Goal: Task Accomplishment & Management: Use online tool/utility

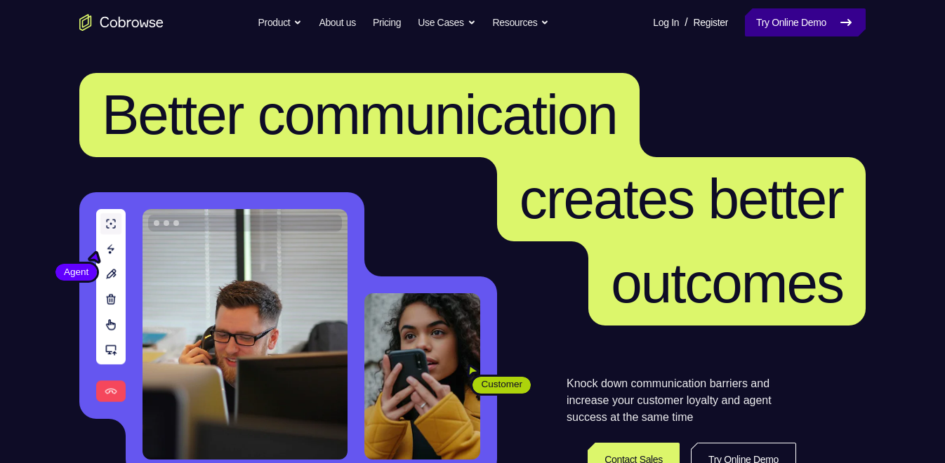
click at [775, 32] on link "Try Online Demo" at bounding box center [805, 22] width 121 height 28
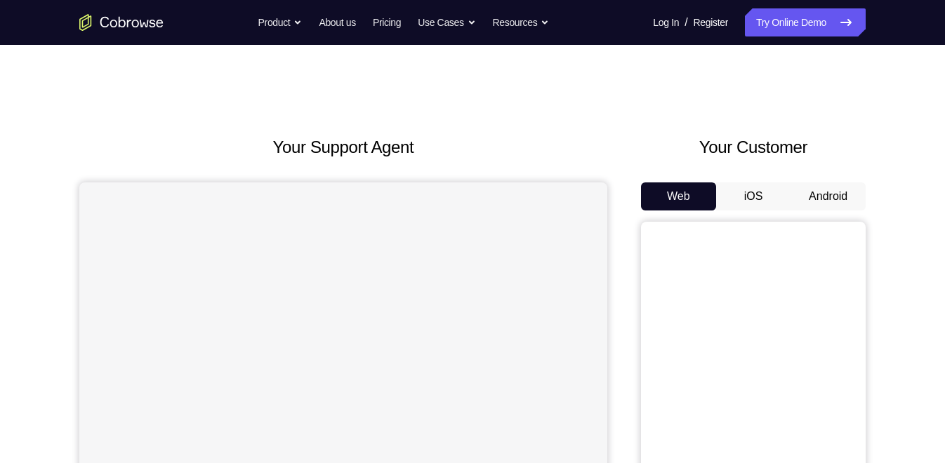
click at [837, 192] on button "Android" at bounding box center [828, 197] width 75 height 28
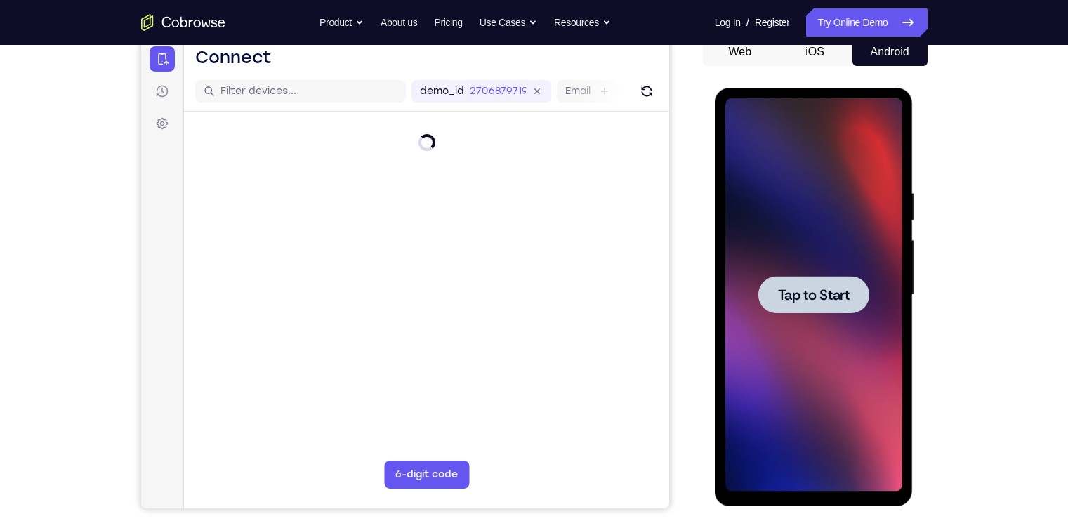
click at [813, 291] on span "Tap to Start" at bounding box center [814, 295] width 72 height 14
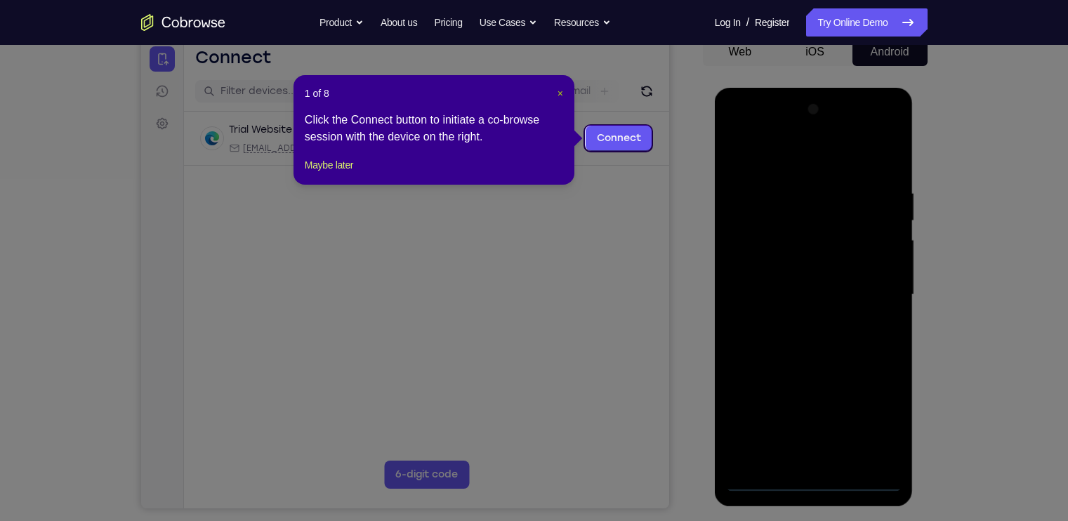
click at [557, 95] on span "×" at bounding box center [560, 93] width 6 height 11
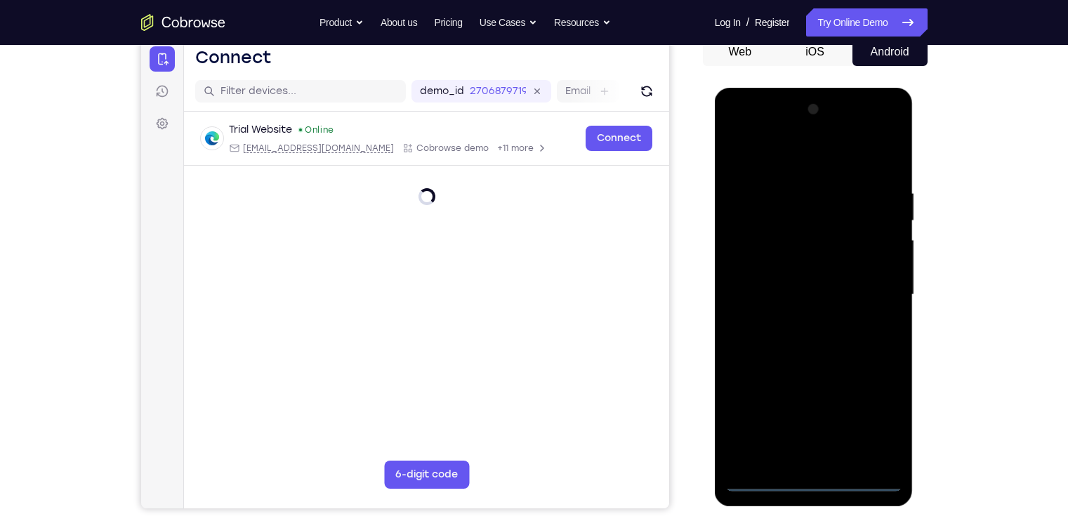
click at [813, 463] on div at bounding box center [813, 294] width 177 height 393
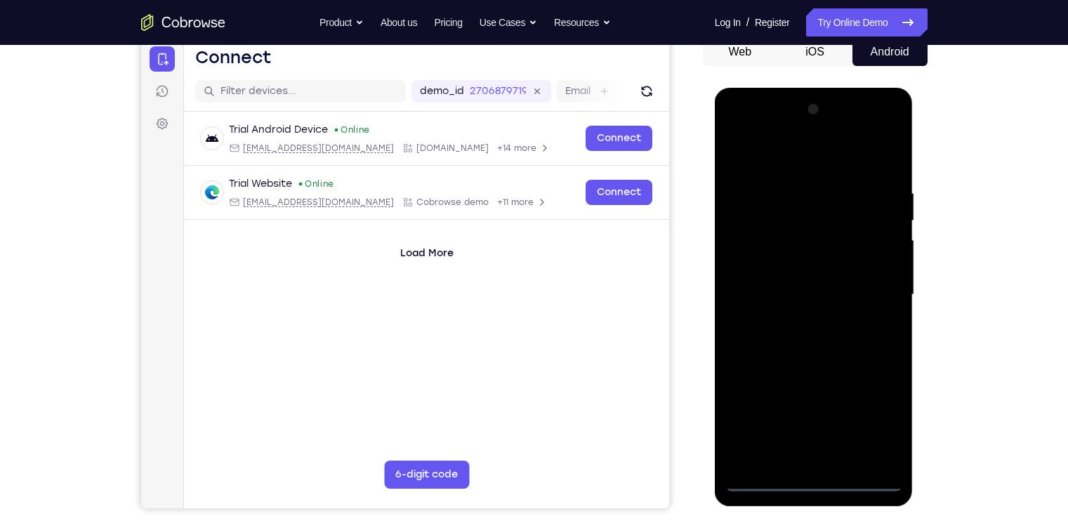
click at [870, 424] on div at bounding box center [813, 294] width 177 height 393
click at [735, 131] on div at bounding box center [813, 294] width 177 height 393
click at [879, 289] on div at bounding box center [813, 294] width 177 height 393
click at [798, 317] on div at bounding box center [813, 294] width 177 height 393
click at [783, 283] on div at bounding box center [813, 294] width 177 height 393
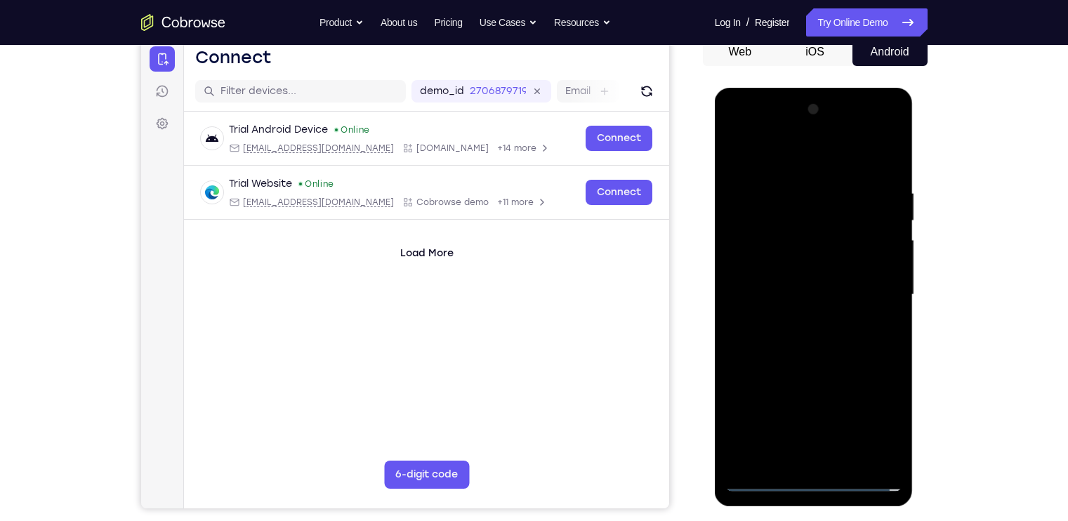
click at [776, 268] on div at bounding box center [813, 294] width 177 height 393
click at [798, 295] on div at bounding box center [813, 294] width 177 height 393
click at [814, 355] on div at bounding box center [813, 294] width 177 height 393
click at [883, 463] on div at bounding box center [813, 294] width 177 height 393
click at [897, 443] on div at bounding box center [813, 294] width 177 height 393
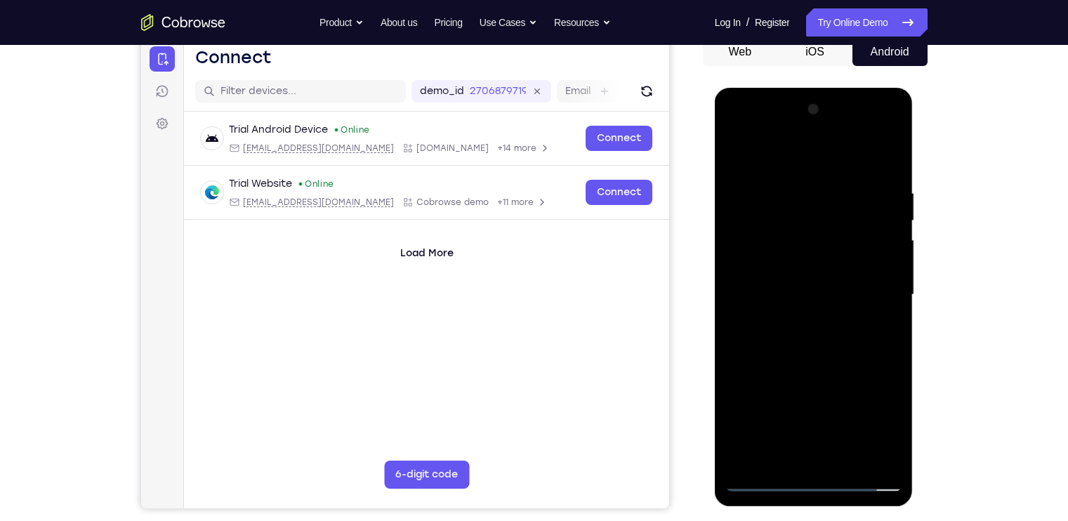
click at [791, 182] on div at bounding box center [813, 294] width 177 height 393
click at [849, 153] on div at bounding box center [813, 294] width 177 height 393
click at [815, 182] on div at bounding box center [813, 294] width 177 height 393
click at [890, 266] on div at bounding box center [813, 294] width 177 height 393
drag, startPoint x: 780, startPoint y: 267, endPoint x: 1038, endPoint y: 267, distance: 258.4
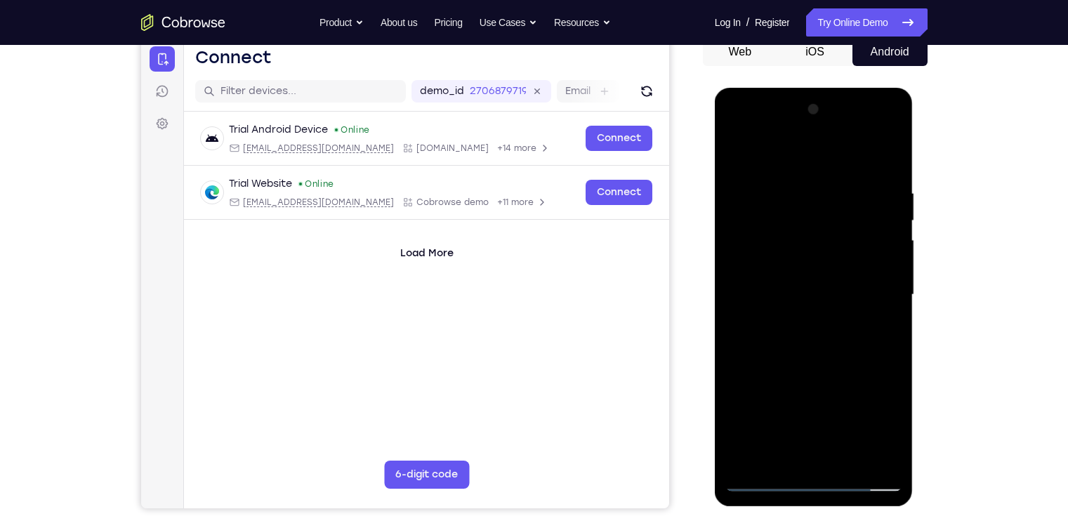
click at [915, 267] on html "Online web based iOS Simulators and Android Emulators. Run iPhone, iPad, Mobile…" at bounding box center [815, 298] width 200 height 421
drag, startPoint x: 793, startPoint y: 185, endPoint x: 979, endPoint y: 171, distance: 187.3
click at [915, 171] on html "Online web based iOS Simulators and Android Emulators. Run iPhone, iPad, Mobile…" at bounding box center [815, 298] width 200 height 421
click at [885, 159] on div at bounding box center [813, 294] width 177 height 393
drag, startPoint x: 881, startPoint y: 188, endPoint x: 766, endPoint y: 184, distance: 115.2
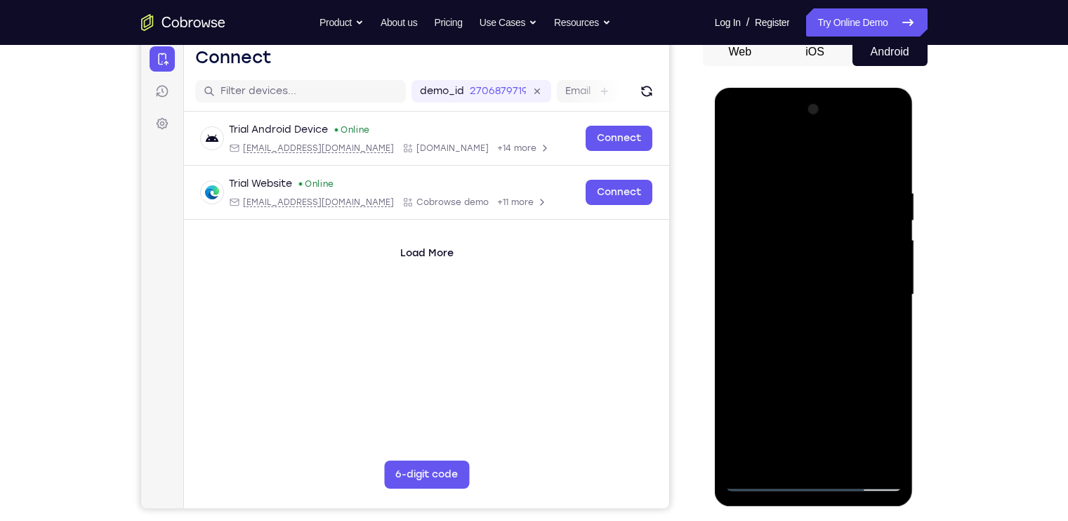
click at [766, 184] on div at bounding box center [813, 294] width 177 height 393
drag, startPoint x: 859, startPoint y: 187, endPoint x: 735, endPoint y: 194, distance: 124.5
click at [735, 194] on div at bounding box center [813, 294] width 177 height 393
drag, startPoint x: 885, startPoint y: 188, endPoint x: 731, endPoint y: 187, distance: 154.5
click at [731, 187] on div at bounding box center [813, 294] width 177 height 393
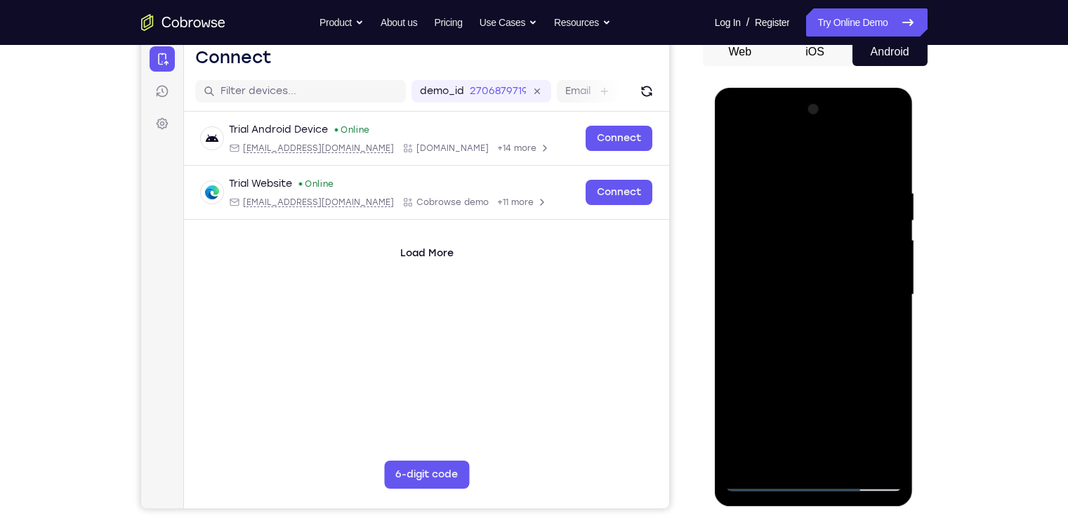
drag, startPoint x: 837, startPoint y: 301, endPoint x: 835, endPoint y: 129, distance: 172.0
click at [835, 129] on div at bounding box center [813, 294] width 177 height 393
drag, startPoint x: 814, startPoint y: 331, endPoint x: 805, endPoint y: 138, distance: 193.3
click at [805, 138] on div at bounding box center [813, 294] width 177 height 393
drag, startPoint x: 824, startPoint y: 379, endPoint x: 826, endPoint y: 225, distance: 154.5
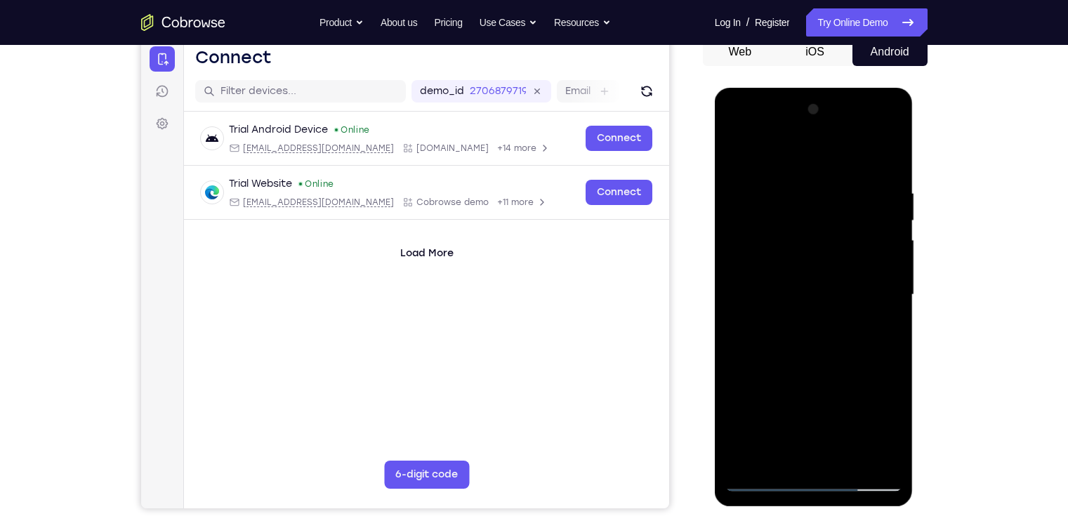
click at [826, 225] on div at bounding box center [813, 294] width 177 height 393
click at [849, 456] on div at bounding box center [813, 294] width 177 height 393
click at [807, 366] on div at bounding box center [813, 294] width 177 height 393
click at [893, 216] on div at bounding box center [813, 294] width 177 height 393
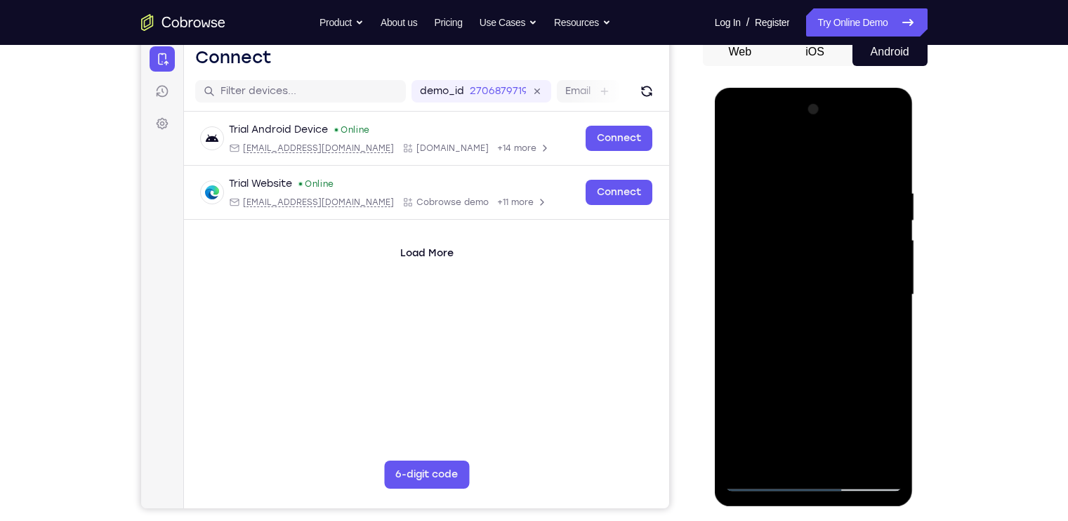
click at [812, 463] on div at bounding box center [813, 294] width 177 height 393
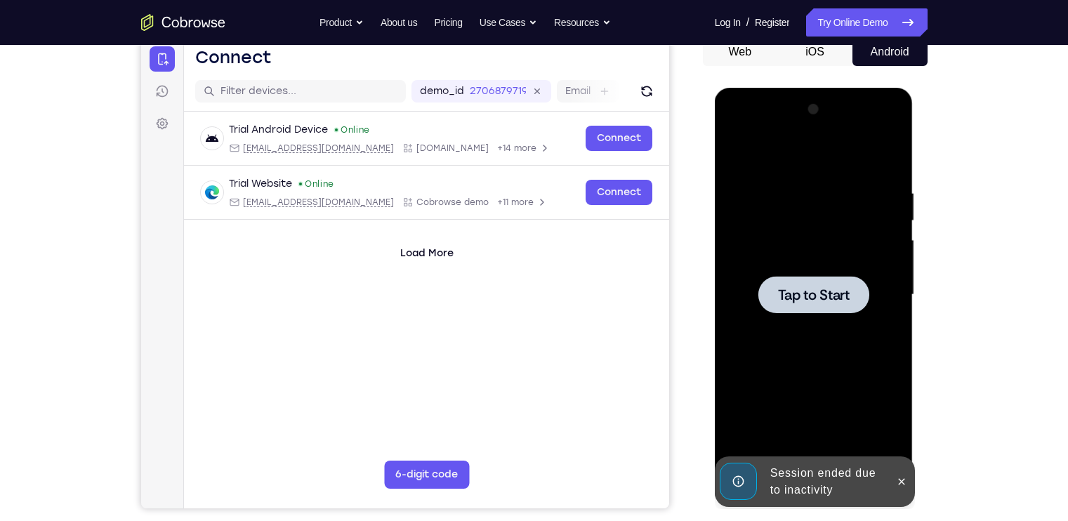
click at [807, 298] on span "Tap to Start" at bounding box center [814, 295] width 72 height 14
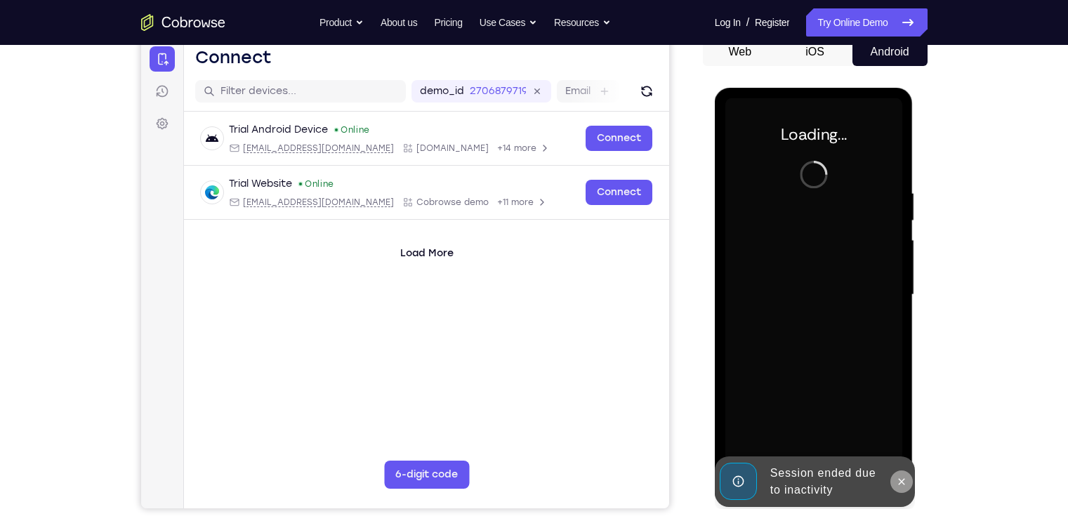
click at [897, 463] on button at bounding box center [901, 481] width 22 height 22
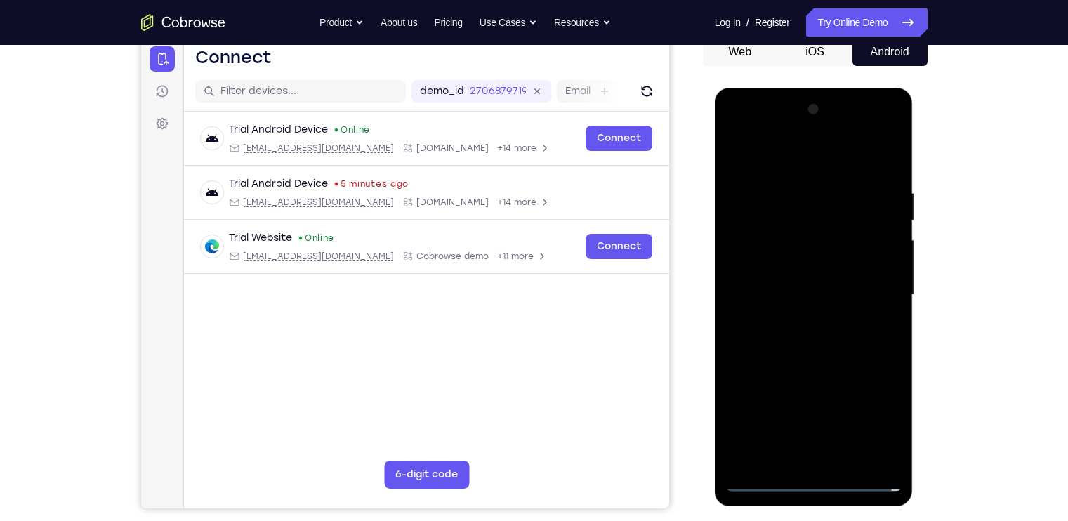
click at [817, 463] on div at bounding box center [813, 294] width 177 height 393
click at [814, 463] on div at bounding box center [813, 294] width 177 height 393
click at [873, 418] on div at bounding box center [813, 294] width 177 height 393
click at [785, 159] on div at bounding box center [813, 294] width 177 height 393
click at [879, 290] on div at bounding box center [813, 294] width 177 height 393
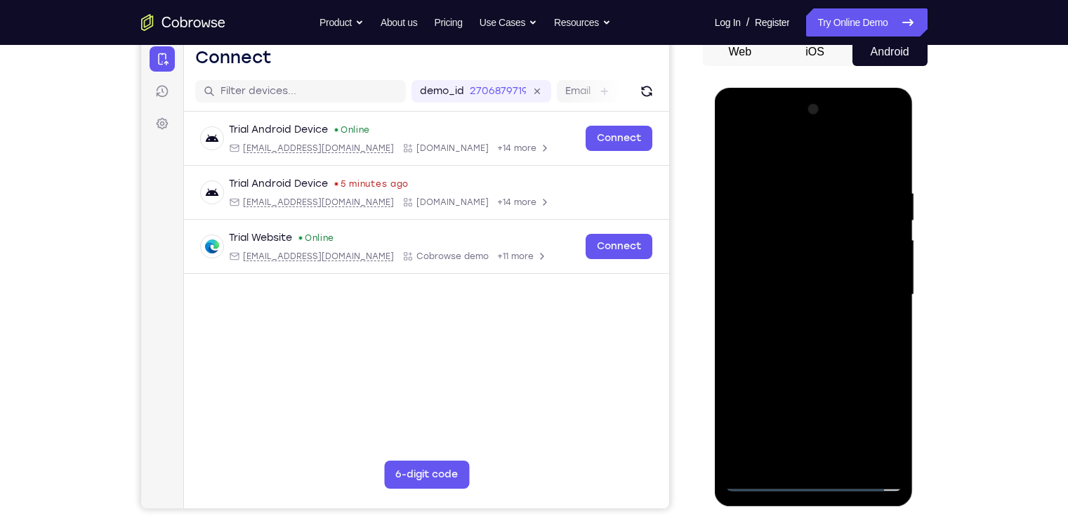
click at [800, 316] on div at bounding box center [813, 294] width 177 height 393
click at [780, 279] on div at bounding box center [813, 294] width 177 height 393
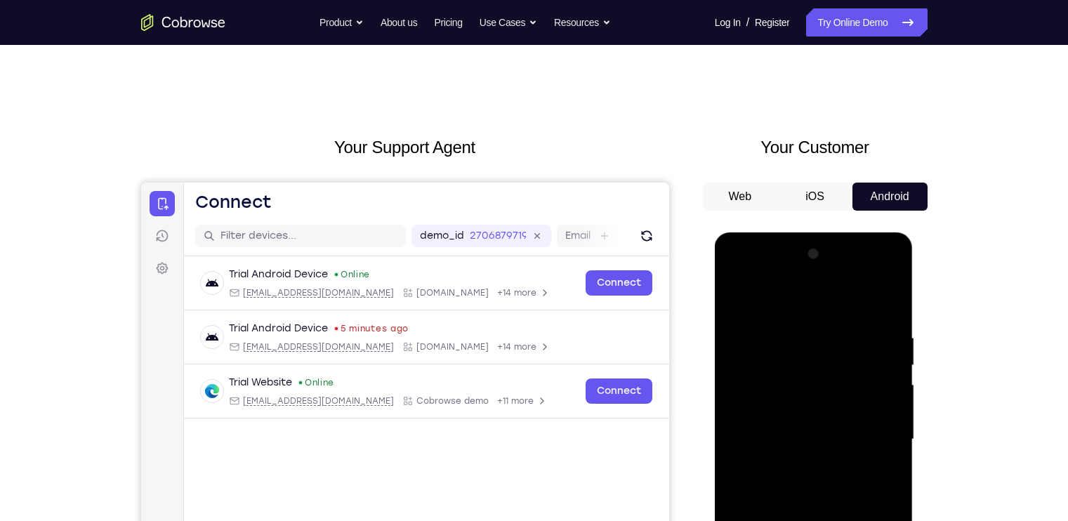
click at [799, 416] on div at bounding box center [813, 439] width 177 height 393
click at [809, 437] on div at bounding box center [813, 439] width 177 height 393
click at [823, 432] on div at bounding box center [813, 439] width 177 height 393
click at [819, 463] on div at bounding box center [813, 439] width 177 height 393
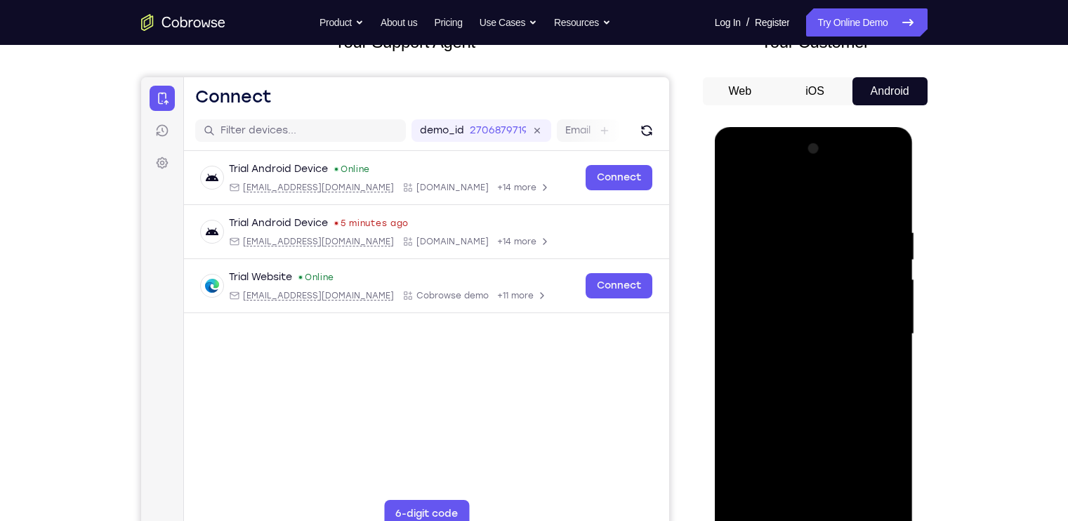
scroll to position [112, 0]
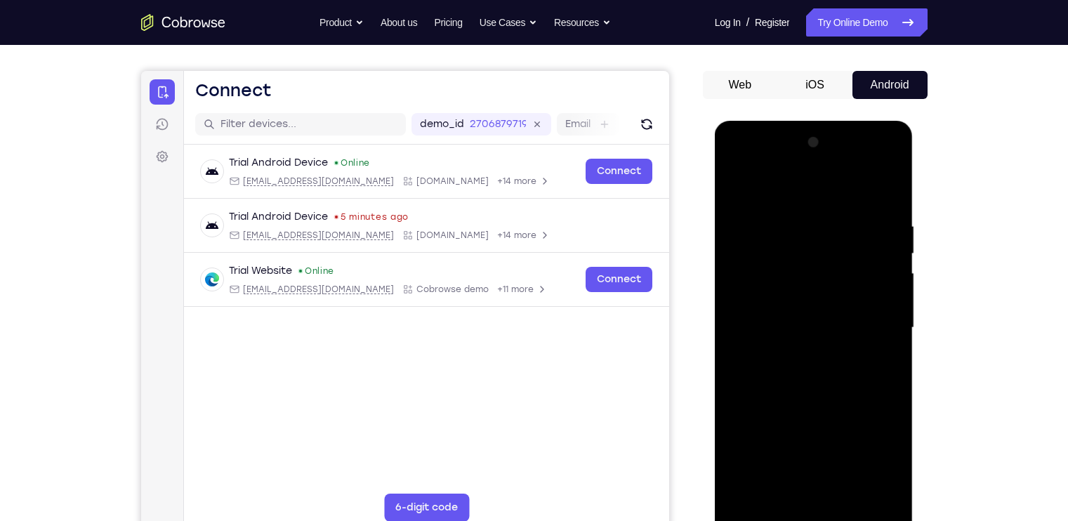
click at [803, 366] on div at bounding box center [813, 327] width 177 height 393
click at [793, 207] on div at bounding box center [813, 327] width 177 height 393
click at [841, 405] on div at bounding box center [813, 327] width 177 height 393
click at [799, 223] on div at bounding box center [813, 327] width 177 height 393
click at [767, 463] on div at bounding box center [813, 327] width 177 height 393
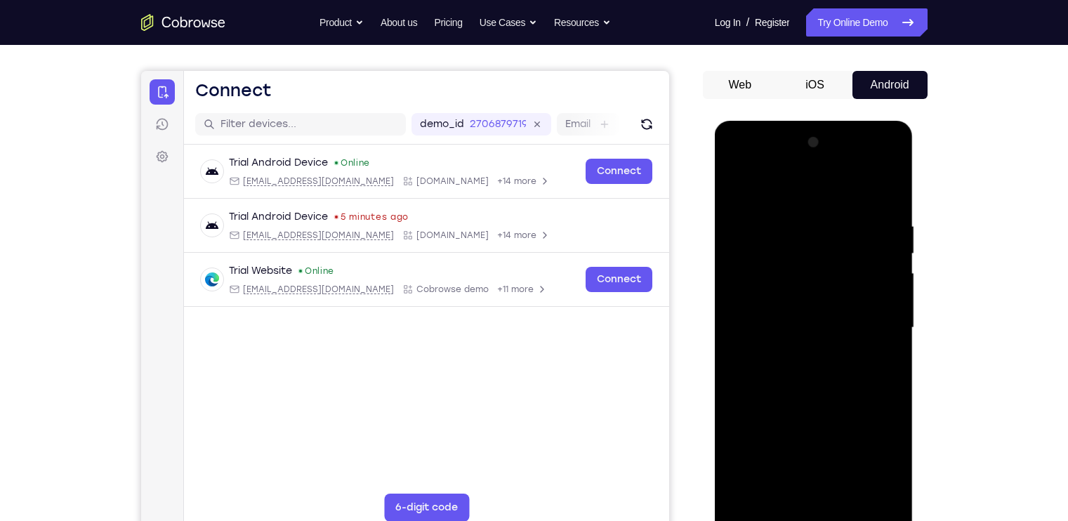
drag, startPoint x: 831, startPoint y: 251, endPoint x: 843, endPoint y: 406, distance: 155.6
click at [843, 406] on div at bounding box center [813, 327] width 177 height 393
click at [783, 213] on div at bounding box center [813, 327] width 177 height 393
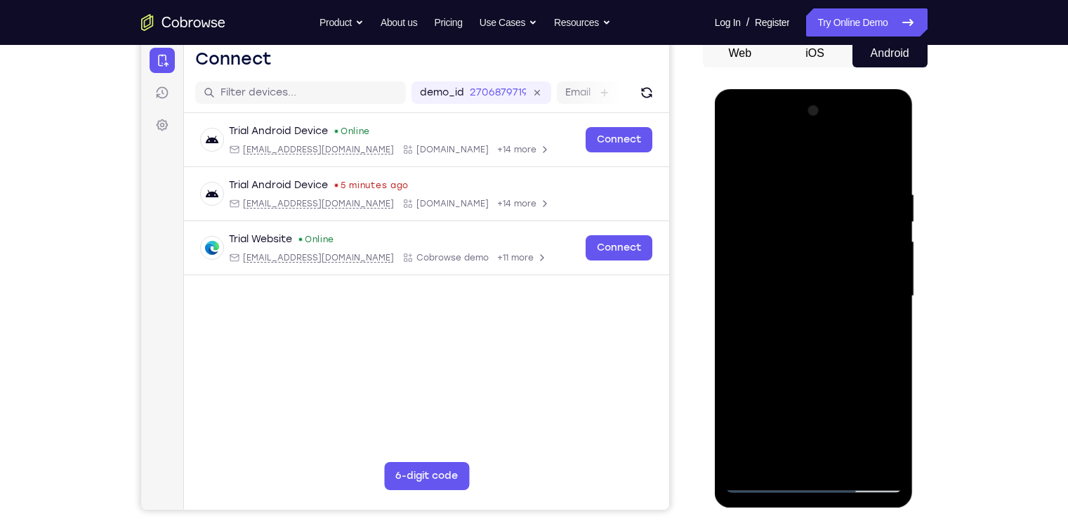
scroll to position [144, 0]
click at [870, 455] on div at bounding box center [813, 295] width 177 height 393
click at [751, 463] on div at bounding box center [813, 295] width 177 height 393
click at [901, 158] on div at bounding box center [813, 295] width 177 height 393
click at [843, 456] on div at bounding box center [813, 295] width 177 height 393
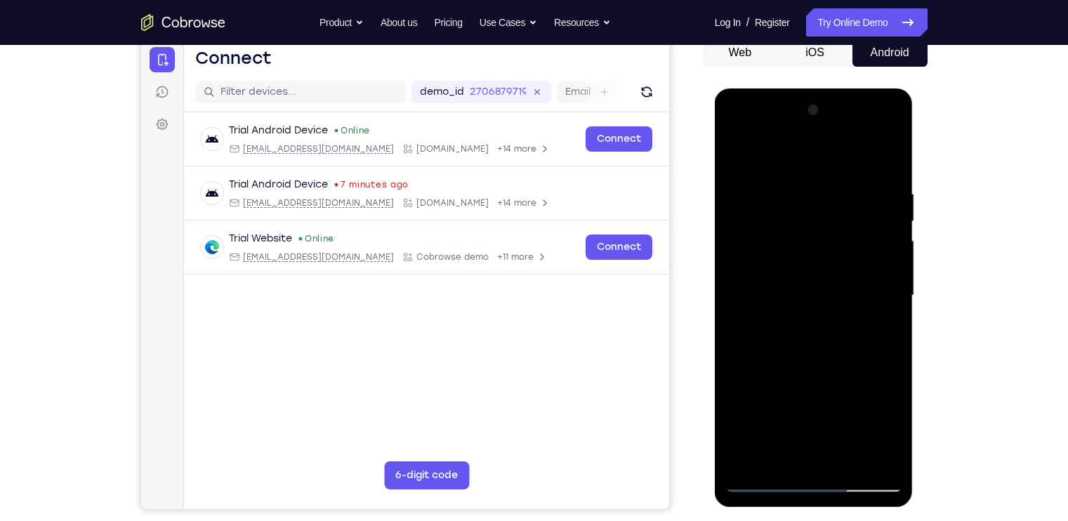
click at [816, 370] on div at bounding box center [813, 295] width 177 height 393
click at [835, 260] on div at bounding box center [813, 295] width 177 height 393
click at [736, 166] on div at bounding box center [813, 295] width 177 height 393
click at [735, 157] on div at bounding box center [813, 295] width 177 height 393
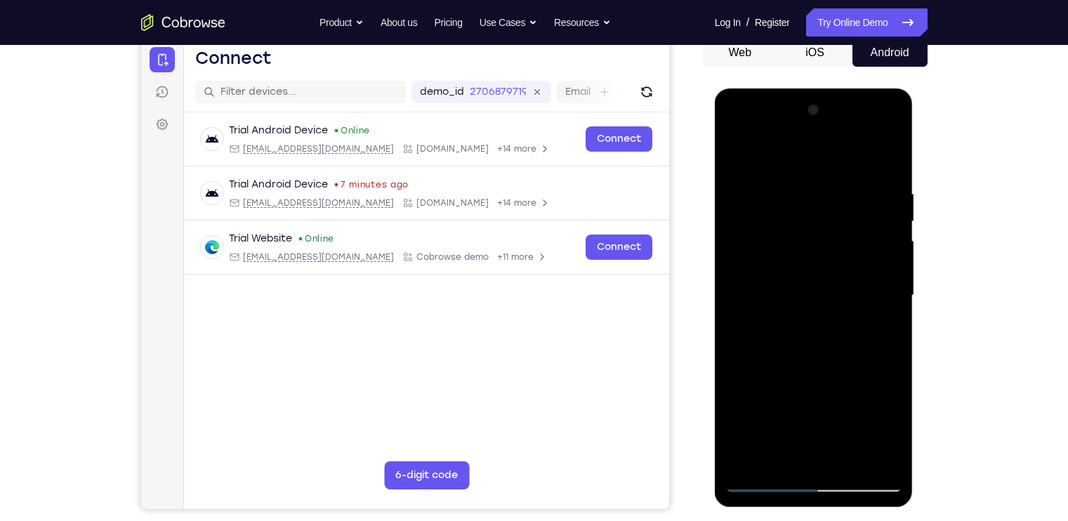
drag, startPoint x: 835, startPoint y: 239, endPoint x: 863, endPoint y: 435, distance: 198.5
click at [863, 435] on div at bounding box center [813, 295] width 177 height 393
drag, startPoint x: 830, startPoint y: 235, endPoint x: 830, endPoint y: 394, distance: 158.7
click at [830, 394] on div at bounding box center [813, 295] width 177 height 393
click at [800, 187] on div at bounding box center [813, 295] width 177 height 393
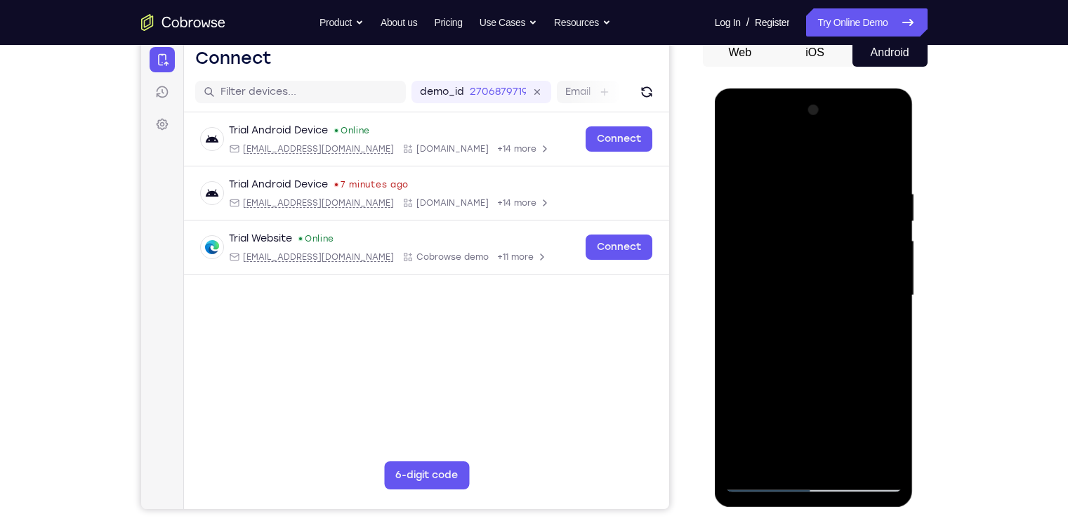
click at [888, 157] on div at bounding box center [813, 295] width 177 height 393
click at [840, 189] on div at bounding box center [813, 295] width 177 height 393
click at [870, 455] on div at bounding box center [813, 295] width 177 height 393
click at [875, 304] on div at bounding box center [813, 295] width 177 height 393
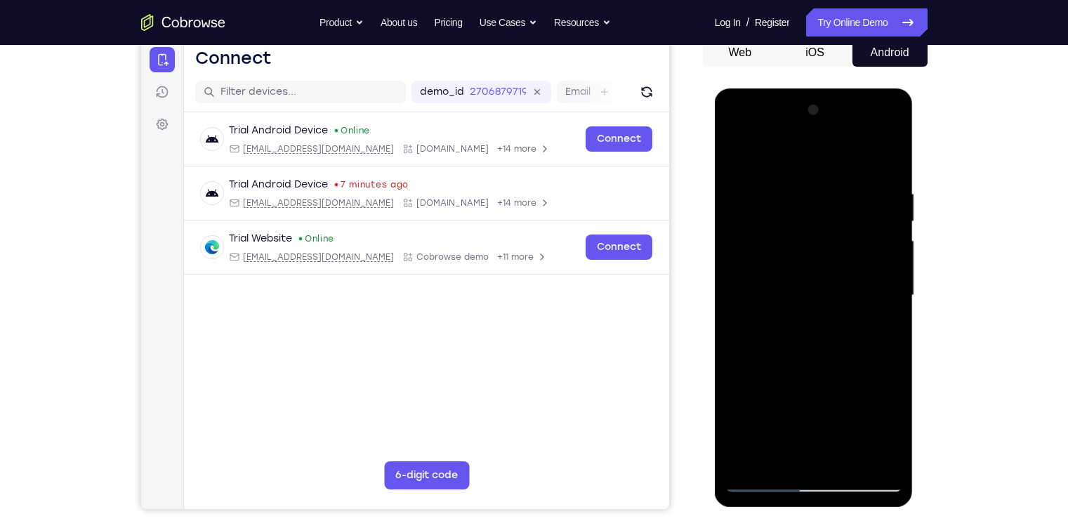
click at [731, 319] on div at bounding box center [813, 295] width 177 height 393
click at [781, 456] on div at bounding box center [813, 295] width 177 height 393
click at [795, 255] on div at bounding box center [813, 295] width 177 height 393
click at [840, 454] on div at bounding box center [813, 295] width 177 height 393
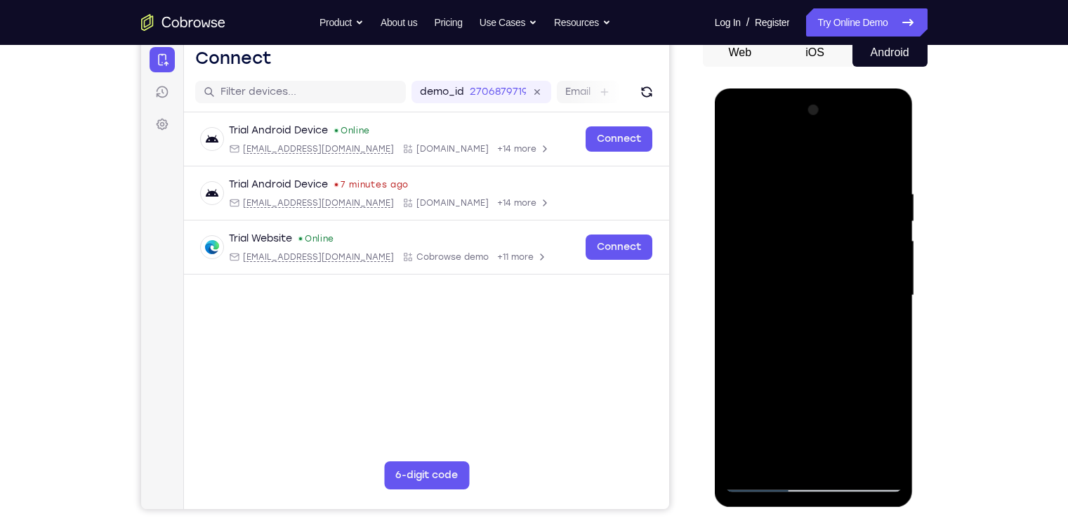
click at [877, 455] on div at bounding box center [813, 295] width 177 height 393
click at [885, 458] on div at bounding box center [813, 295] width 177 height 393
click at [878, 456] on div at bounding box center [813, 295] width 177 height 393
click at [886, 461] on div at bounding box center [813, 295] width 177 height 393
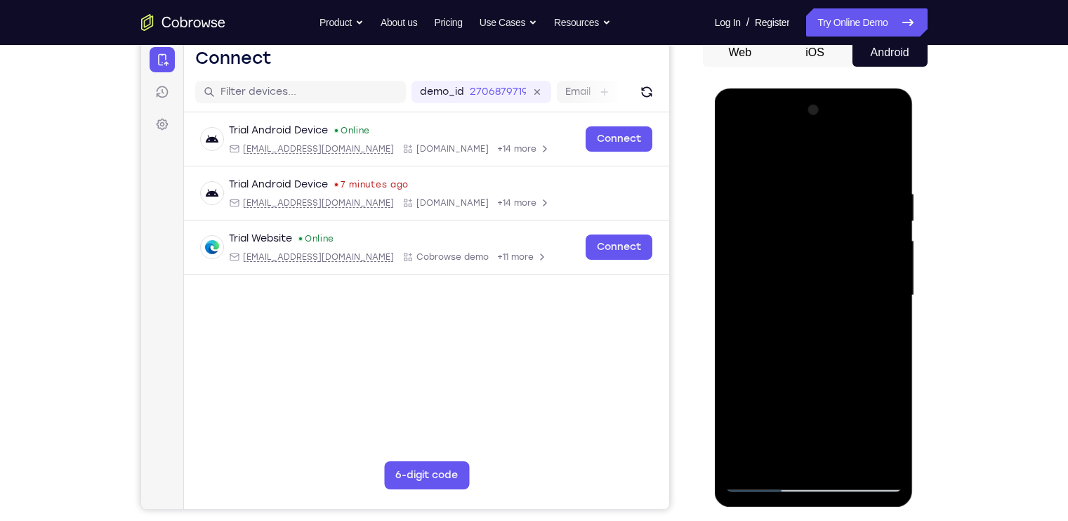
click at [873, 454] on div at bounding box center [813, 295] width 177 height 393
click at [894, 453] on div at bounding box center [813, 295] width 177 height 393
click at [882, 457] on div at bounding box center [813, 295] width 177 height 393
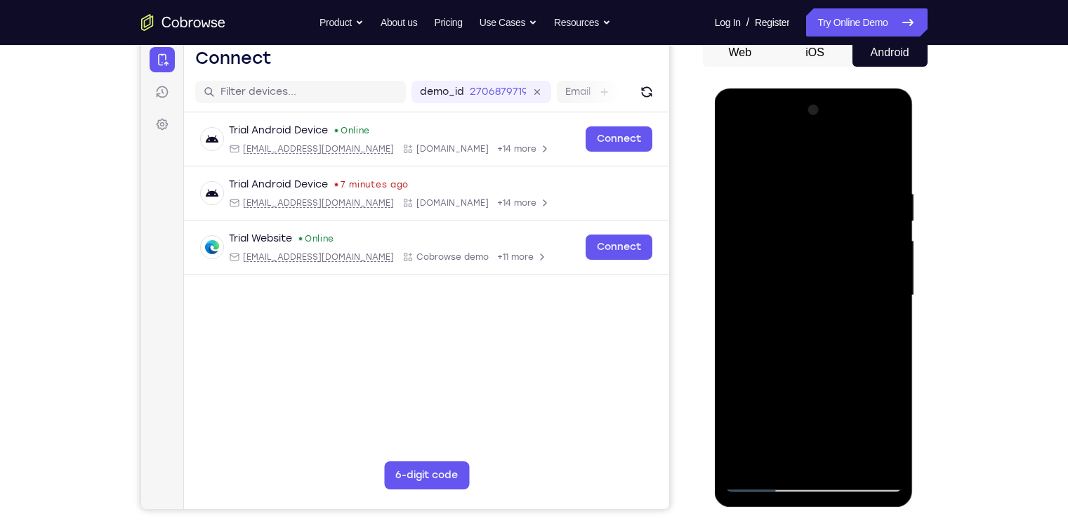
click at [882, 457] on div at bounding box center [813, 295] width 177 height 393
click at [887, 159] on div at bounding box center [813, 295] width 177 height 393
click at [765, 463] on div at bounding box center [813, 295] width 177 height 393
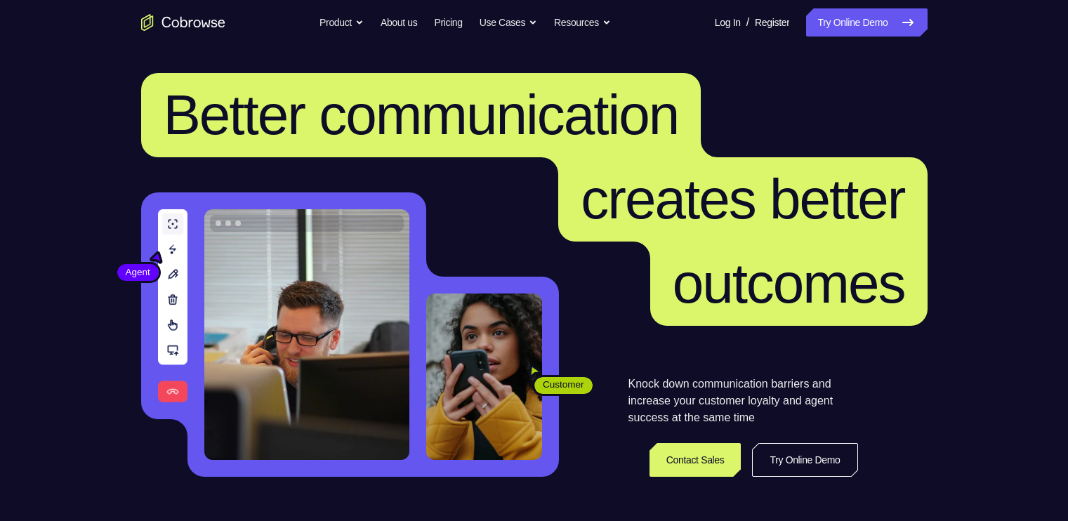
drag, startPoint x: 1062, startPoint y: 520, endPoint x: 1069, endPoint y: 579, distance: 60.1
click at [957, 233] on header "Better communication creates better outcomes Customer Agent Agent Knock down co…" at bounding box center [534, 280] width 899 height 471
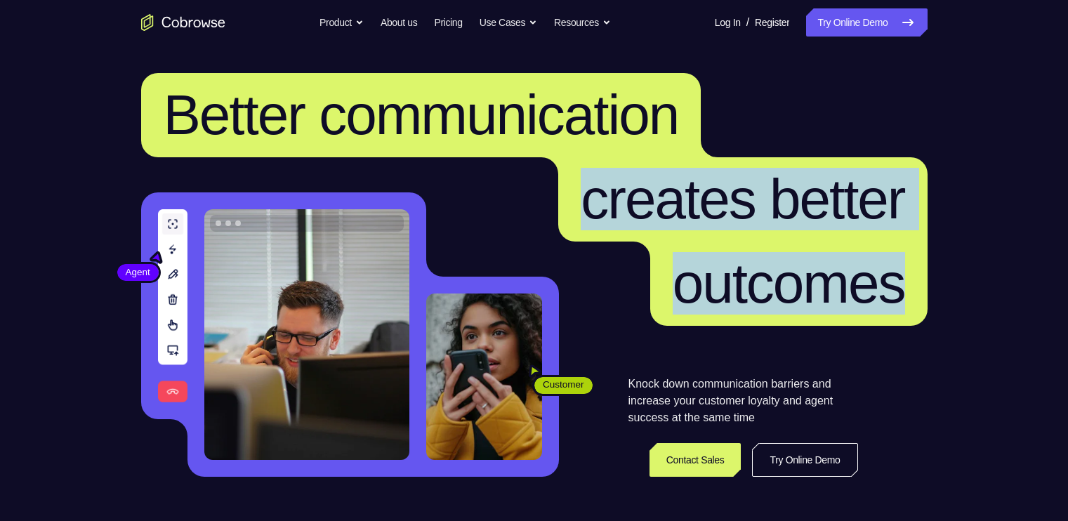
drag, startPoint x: 0, startPoint y: 0, endPoint x: 934, endPoint y: 323, distance: 988.7
click at [934, 323] on header "Better communication creates better outcomes Customer Agent Agent Knock down co…" at bounding box center [534, 280] width 899 height 471
click at [979, 133] on header "Better communication creates better outcomes Customer Agent Agent Knock down co…" at bounding box center [534, 280] width 899 height 471
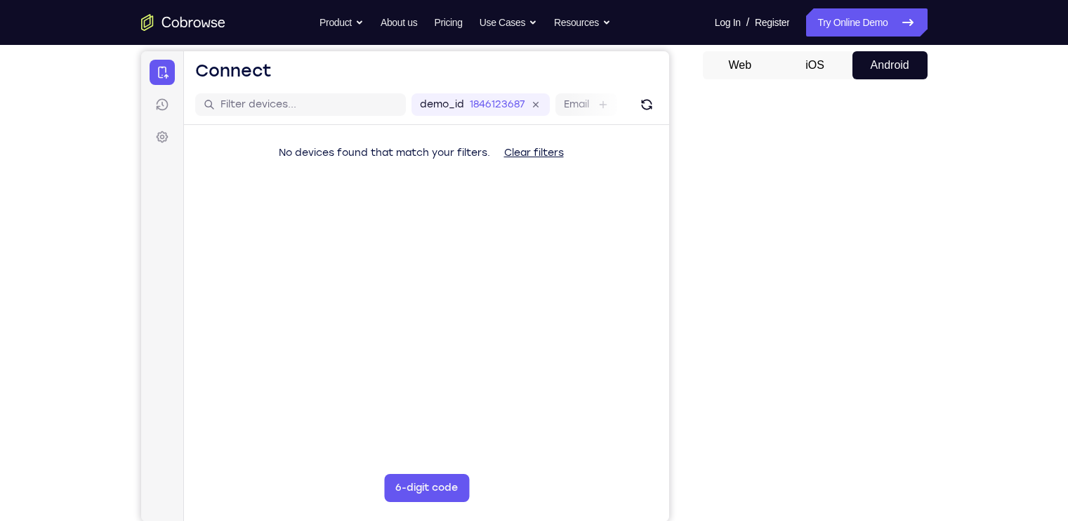
scroll to position [134, 0]
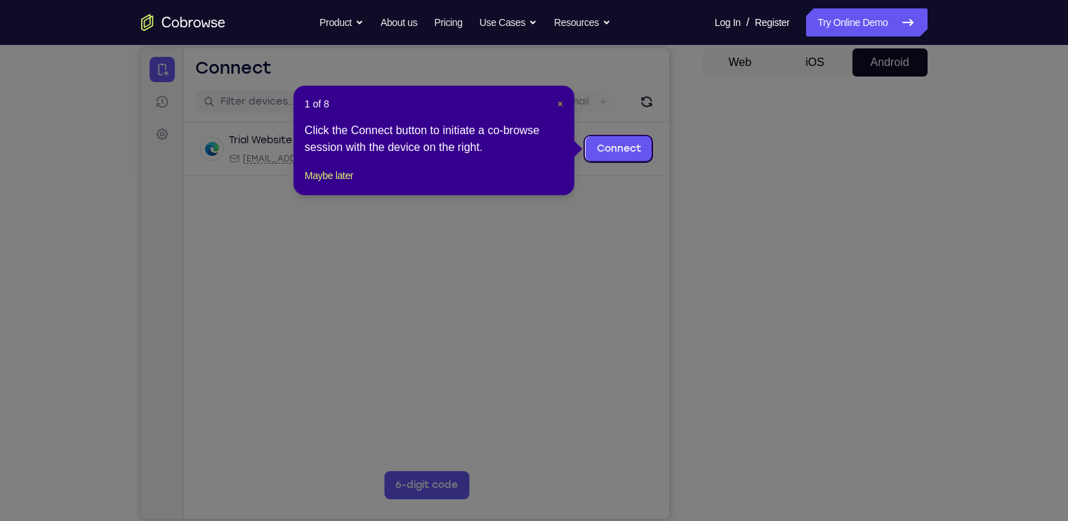
click at [560, 107] on span "×" at bounding box center [560, 103] width 6 height 11
